Goal: Find contact information: Find contact information

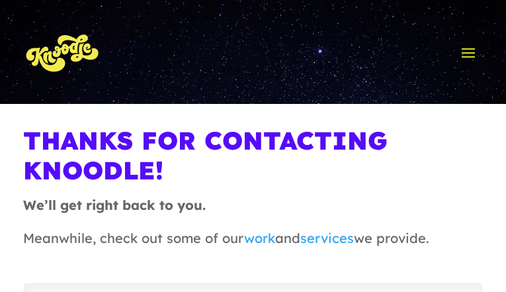
type input "********"
type input "**********"
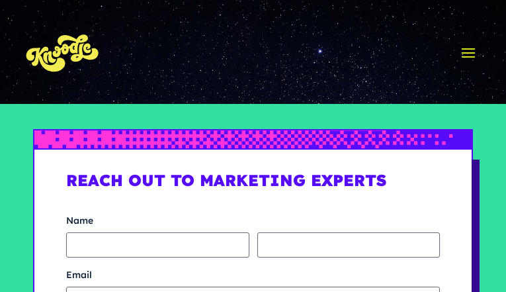
type input "**********"
